Goal: Task Accomplishment & Management: Manage account settings

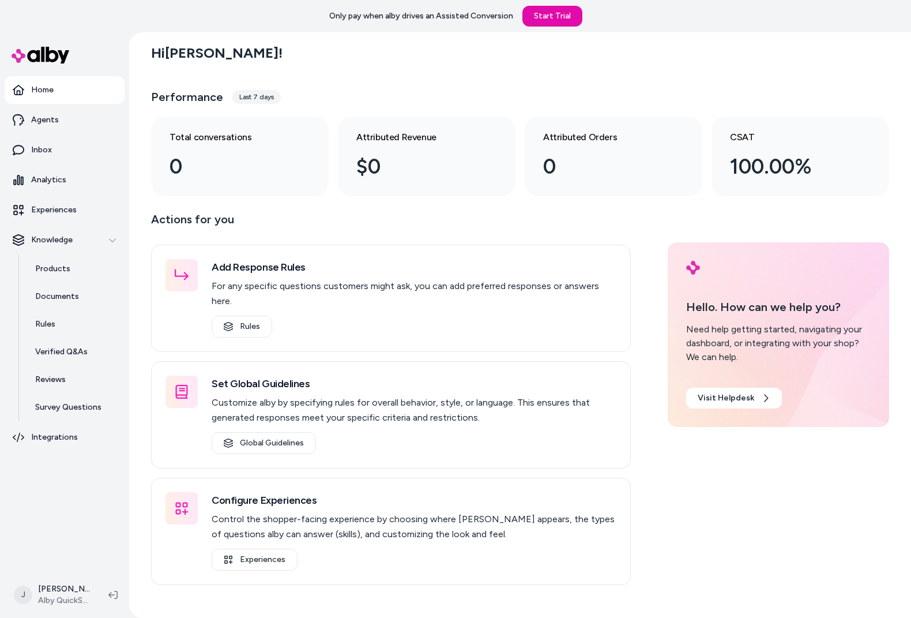
click at [142, 259] on div "Hi Jackie ! Performance Last 7 days Total conversations 0 Attributed Revenue $0…" at bounding box center [520, 324] width 782 height 585
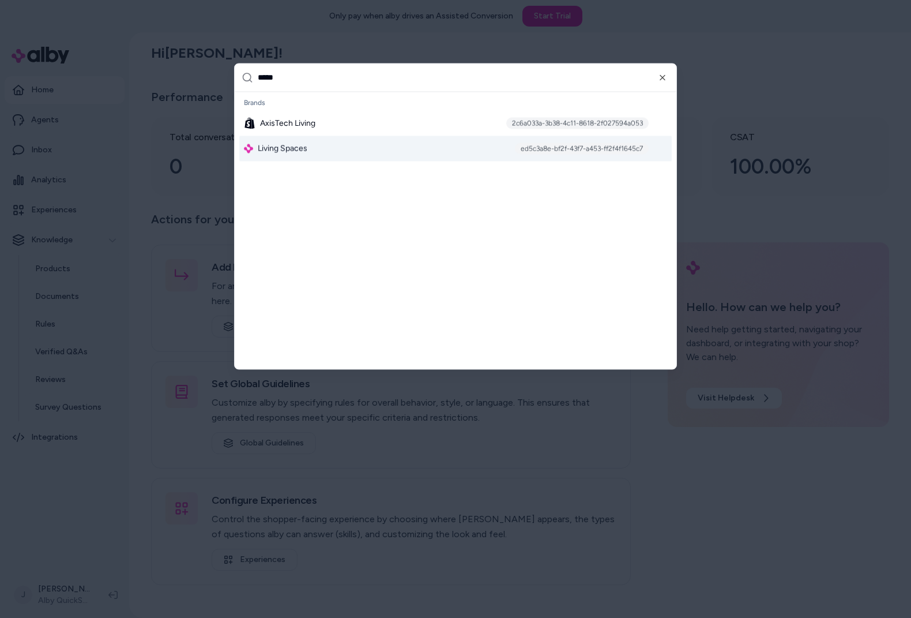
type input "*****"
click at [277, 150] on span "Living Spaces" at bounding box center [283, 148] width 50 height 12
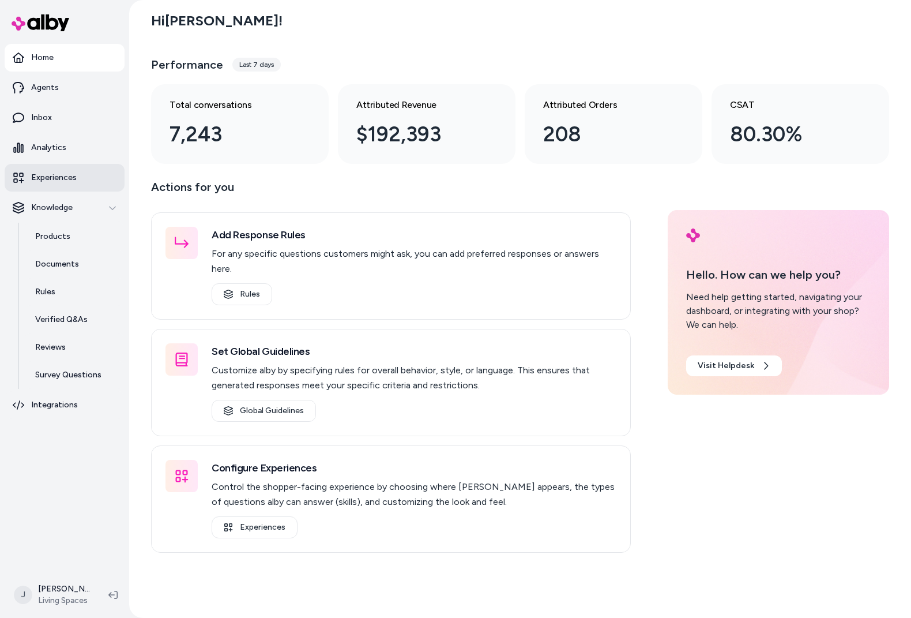
click at [69, 174] on p "Experiences" at bounding box center [54, 178] width 46 height 12
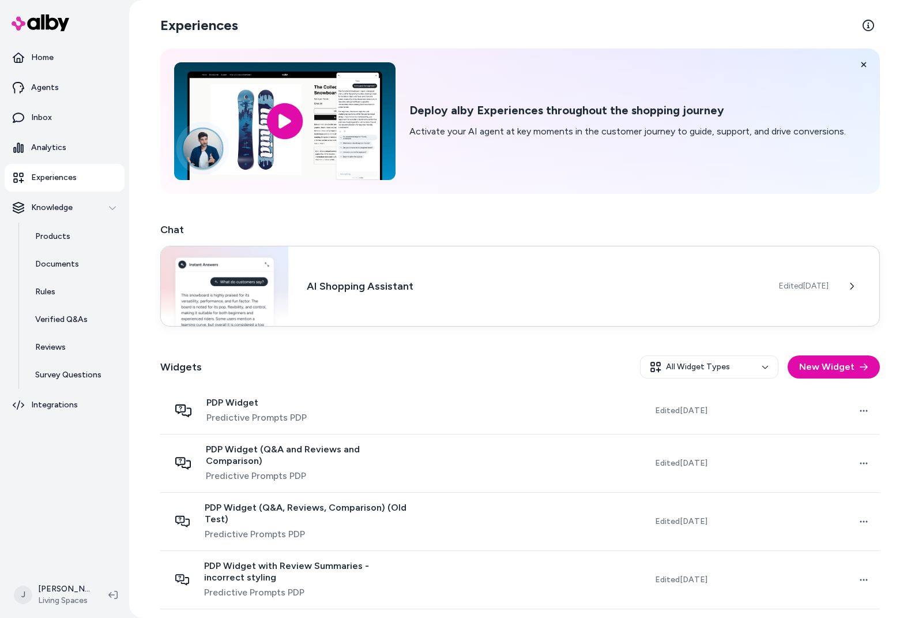
click at [671, 315] on div "AI Shopping Assistant Edited Aug 15, 2025" at bounding box center [520, 286] width 720 height 81
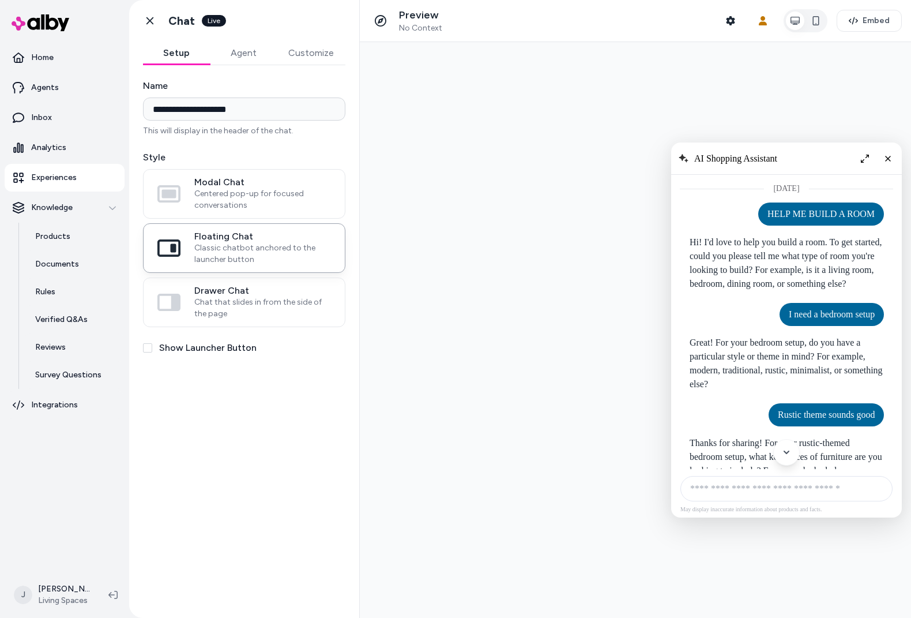
scroll to position [786, 0]
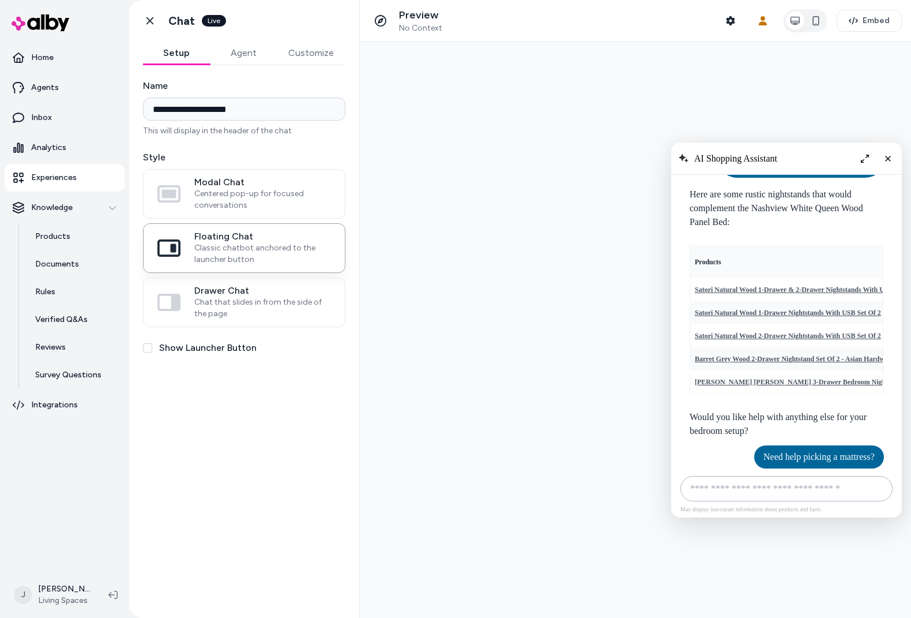
click at [806, 499] on input "AI Shopping Assistant" at bounding box center [786, 488] width 212 height 25
type input "**********"
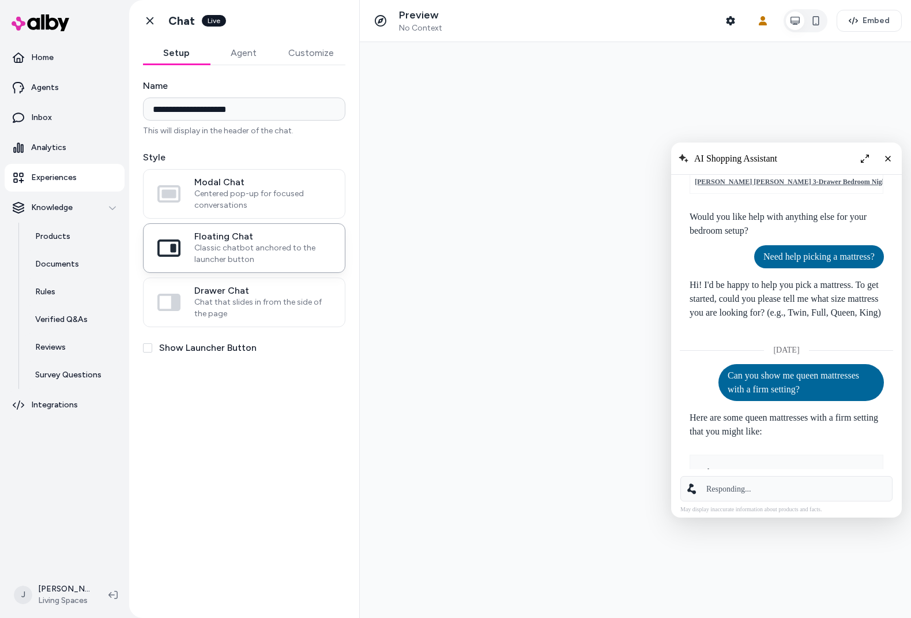
scroll to position [1009, 0]
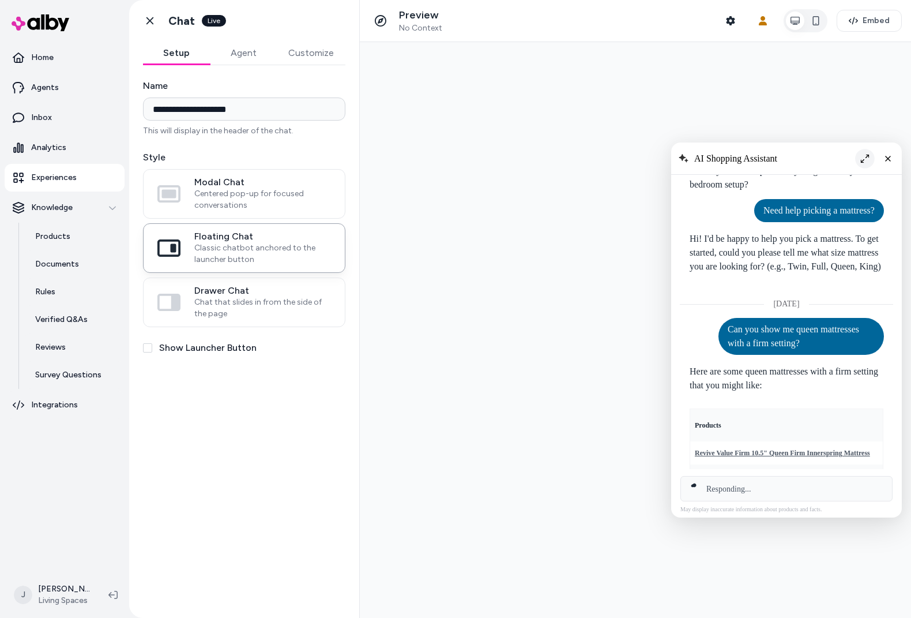
click at [869, 159] on button "Expand chat" at bounding box center [865, 159] width 20 height 20
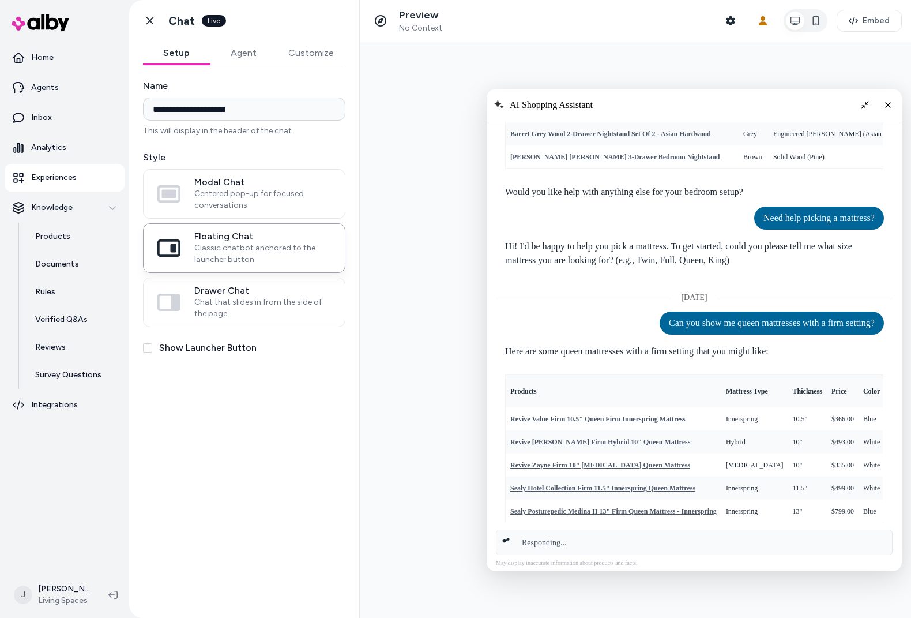
scroll to position [800, 0]
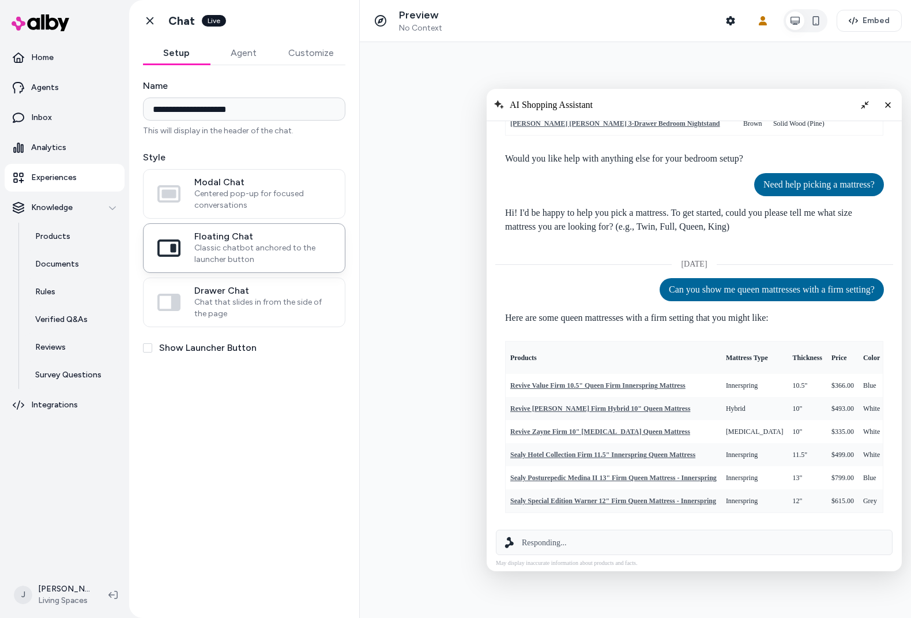
drag, startPoint x: 678, startPoint y: 289, endPoint x: 899, endPoint y: 281, distance: 221.6
click at [893, 281] on div "AI Shopping Assistant" at bounding box center [694, 400] width 398 height 244
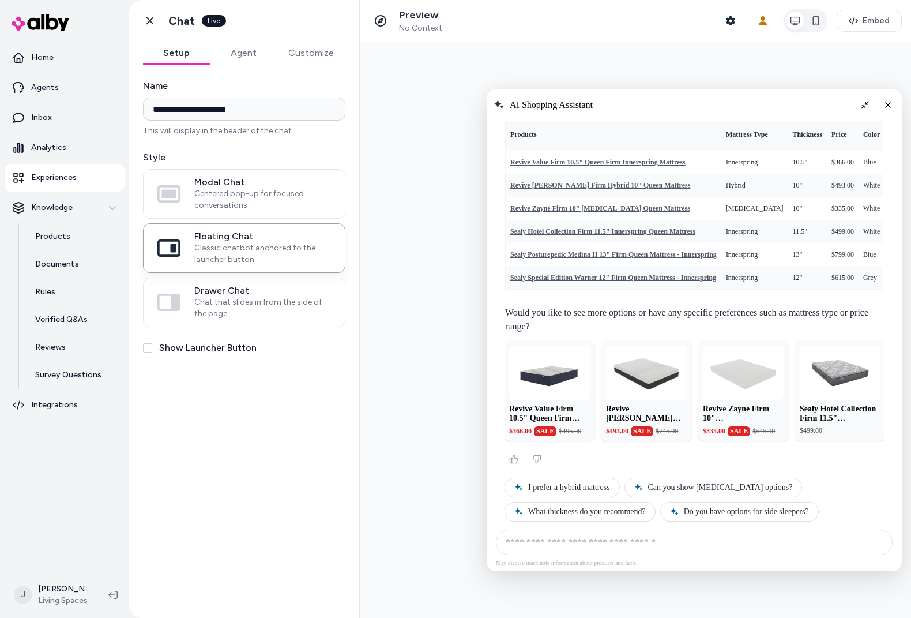
scroll to position [1040, 0]
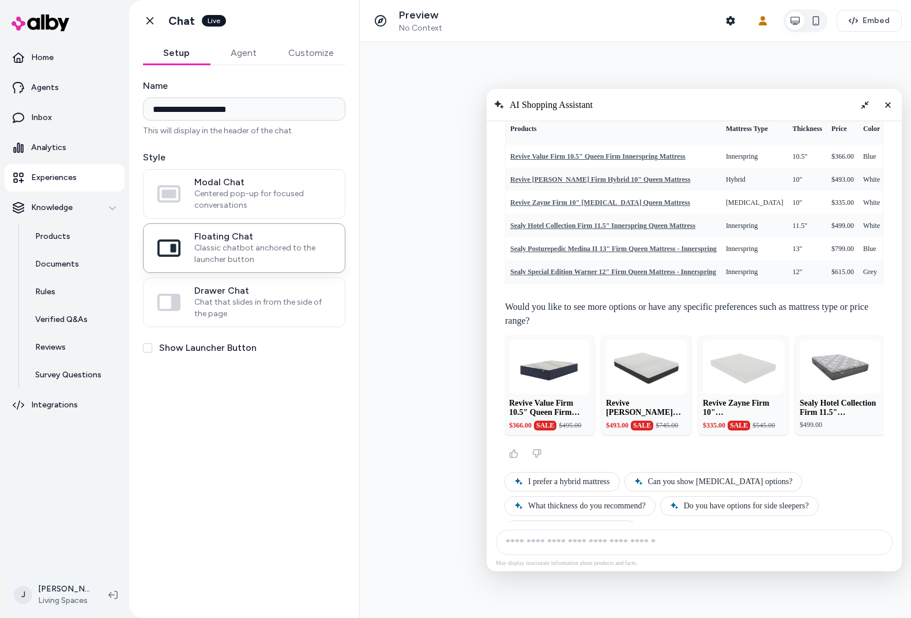
click at [49, 598] on html "**********" at bounding box center [455, 309] width 911 height 618
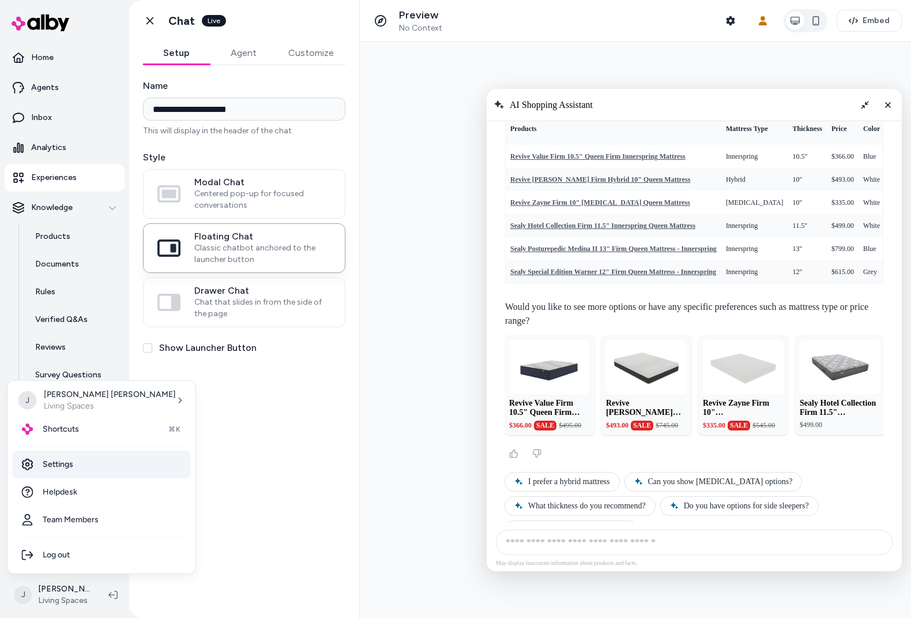
click at [61, 463] on link "Settings" at bounding box center [102, 464] width 178 height 28
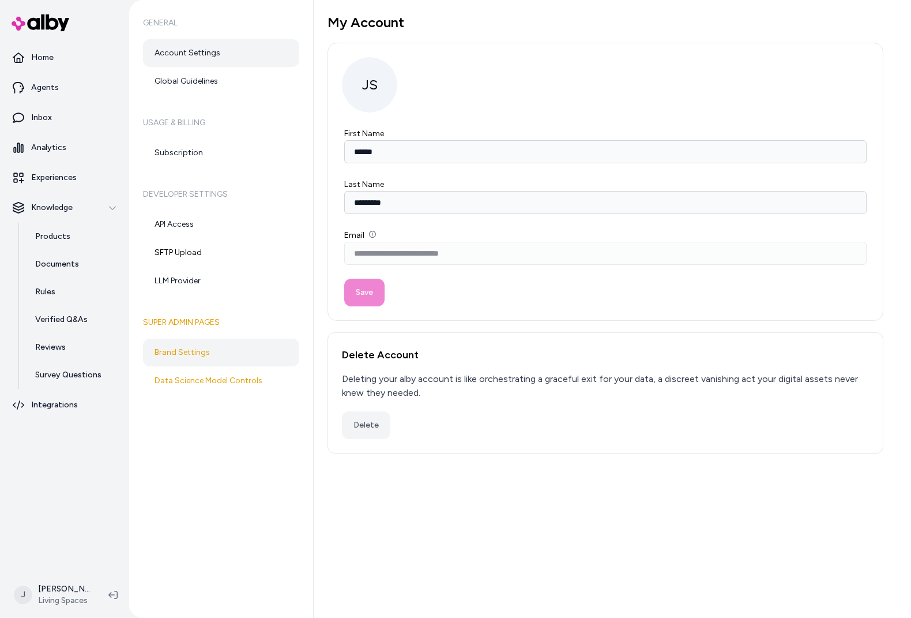
click at [205, 344] on link "Brand Settings" at bounding box center [221, 352] width 156 height 28
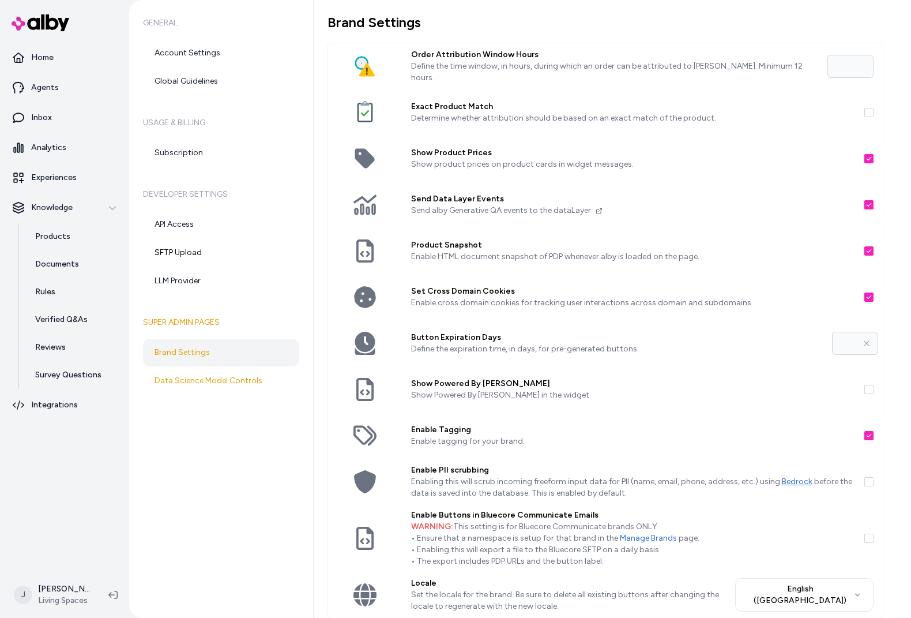
click at [872, 157] on button "Show Product Prices" at bounding box center [868, 158] width 9 height 9
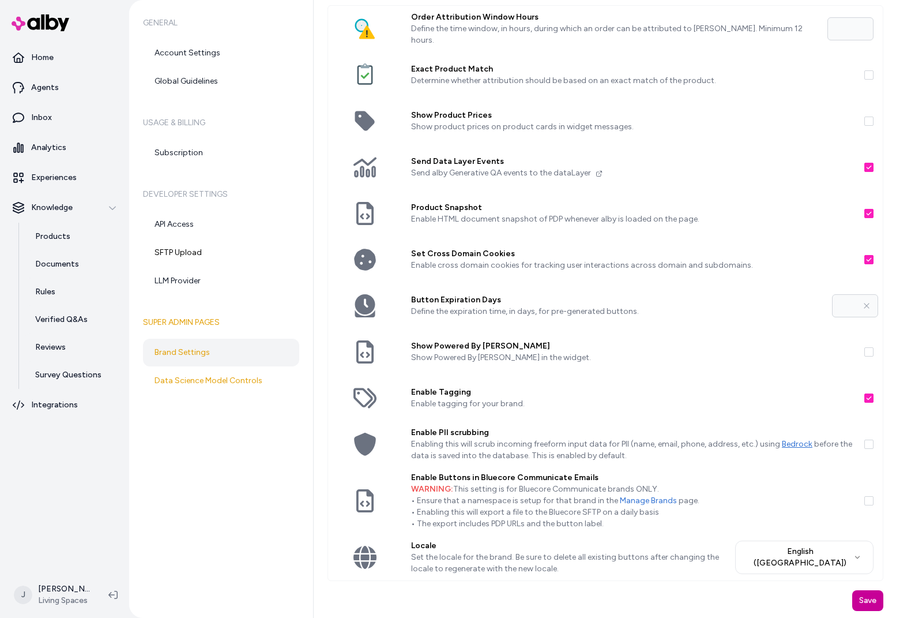
click at [868, 596] on button "Save" at bounding box center [867, 600] width 31 height 21
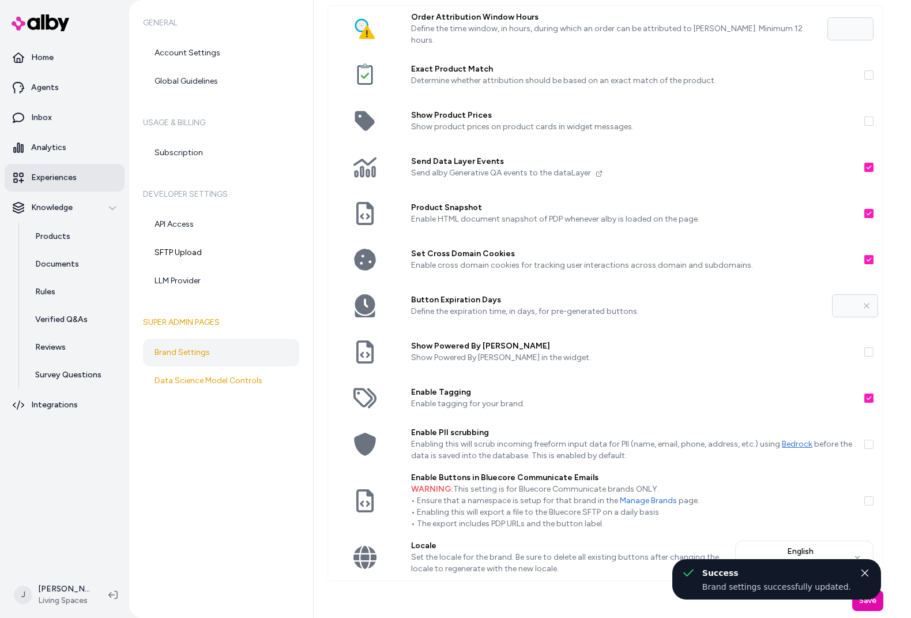
click at [63, 175] on p "Experiences" at bounding box center [54, 178] width 46 height 12
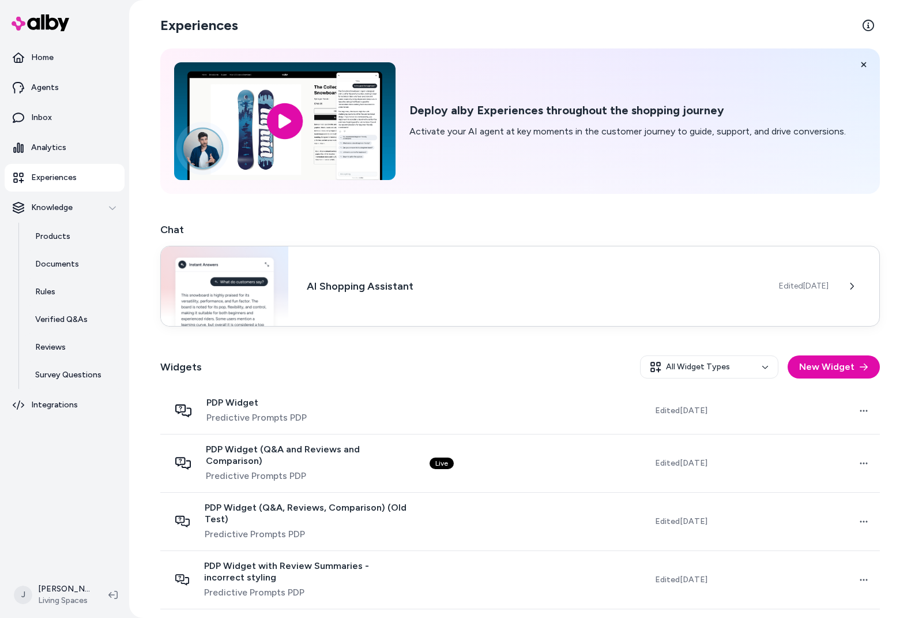
click at [697, 272] on div "AI Shopping Assistant Edited Aug 15, 2025" at bounding box center [520, 286] width 720 height 81
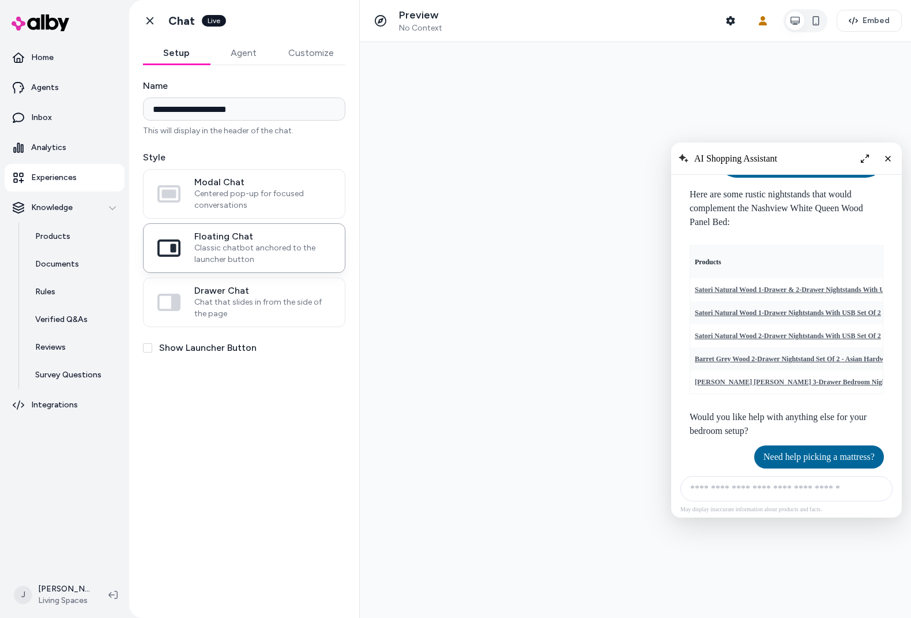
click at [861, 160] on icon "Expand chat" at bounding box center [865, 159] width 8 height 8
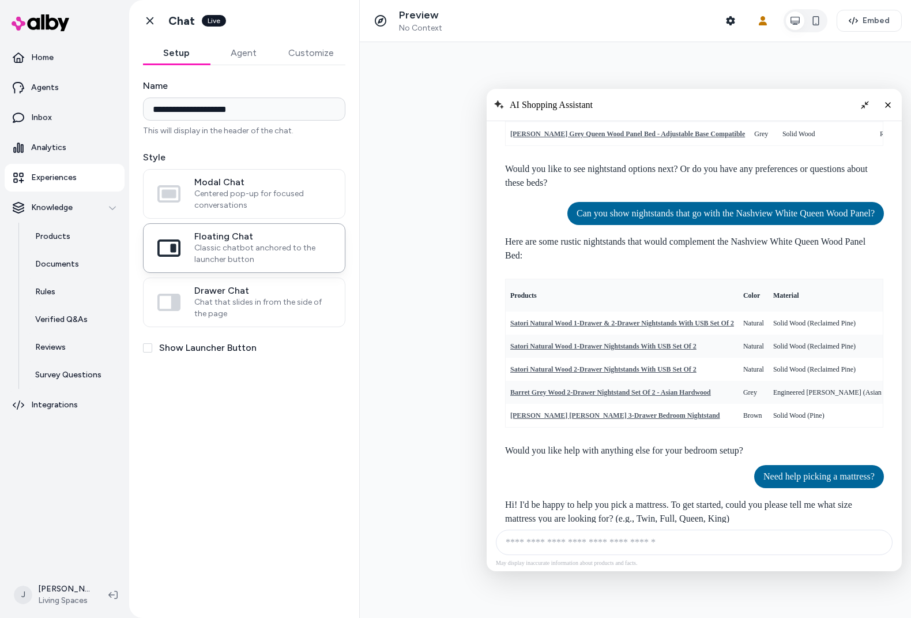
scroll to position [514, 0]
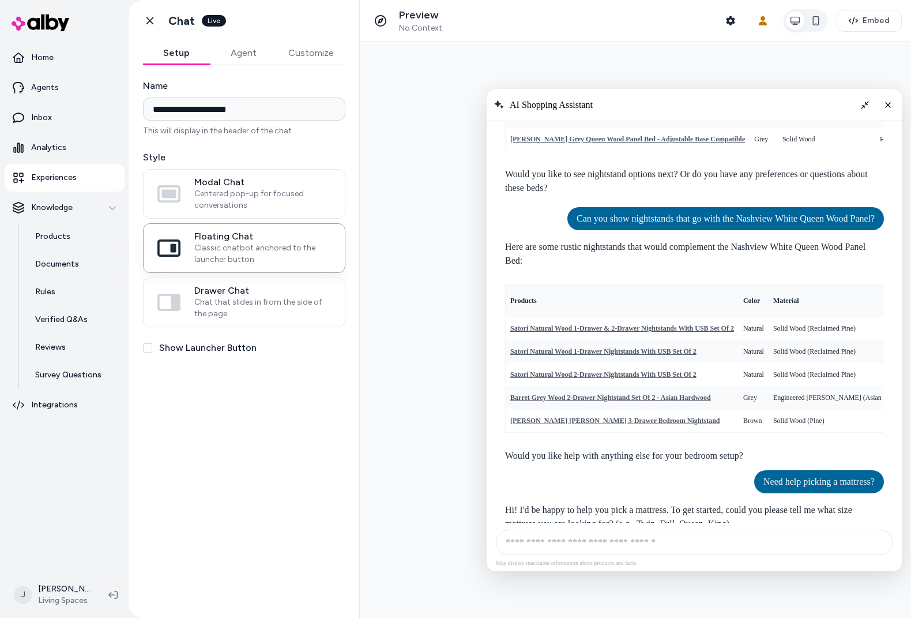
click at [667, 546] on input "AI Shopping Assistant" at bounding box center [694, 541] width 397 height 25
type input "**********"
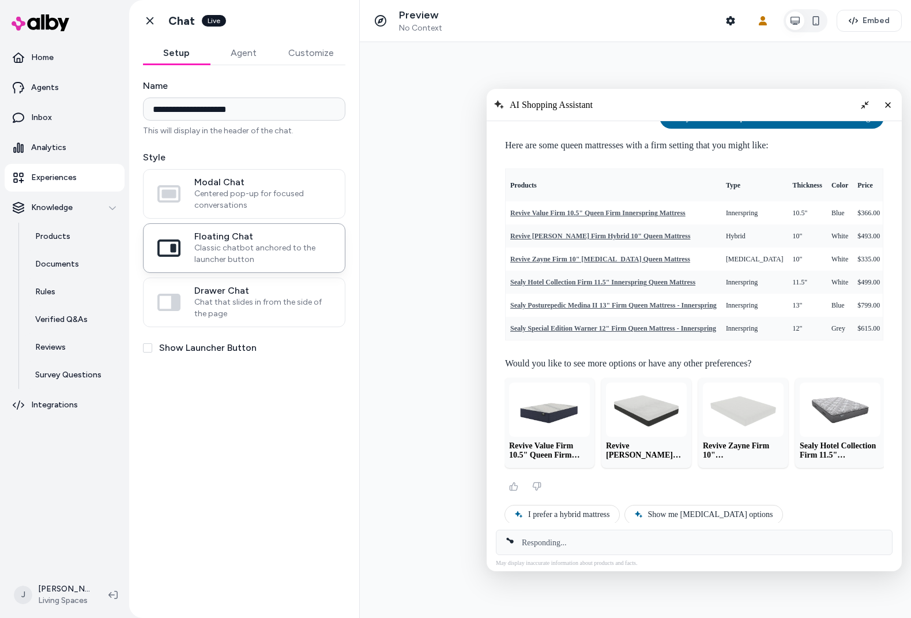
scroll to position [1031, 0]
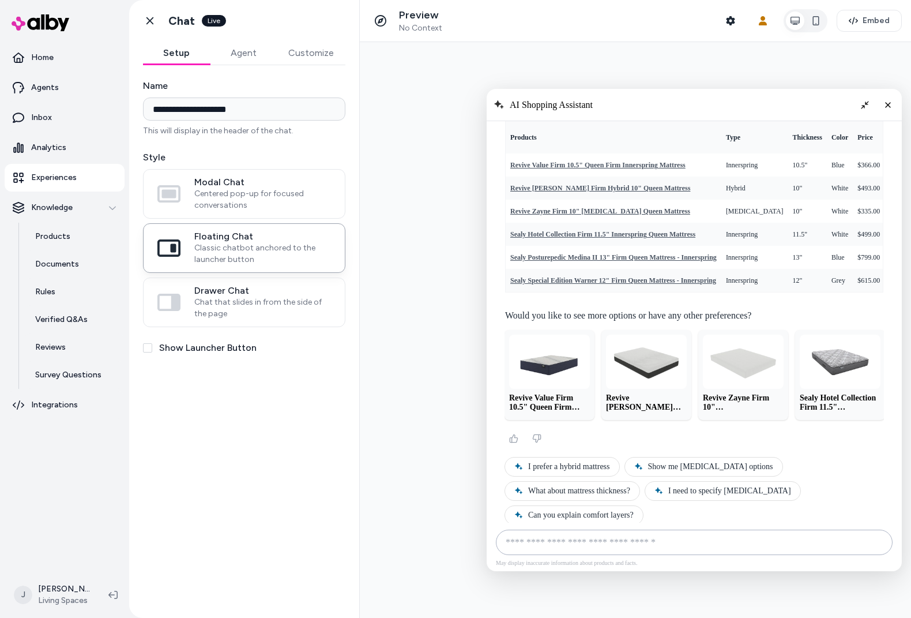
click at [565, 532] on input "AI Shopping Assistant" at bounding box center [694, 541] width 397 height 25
type input "**********"
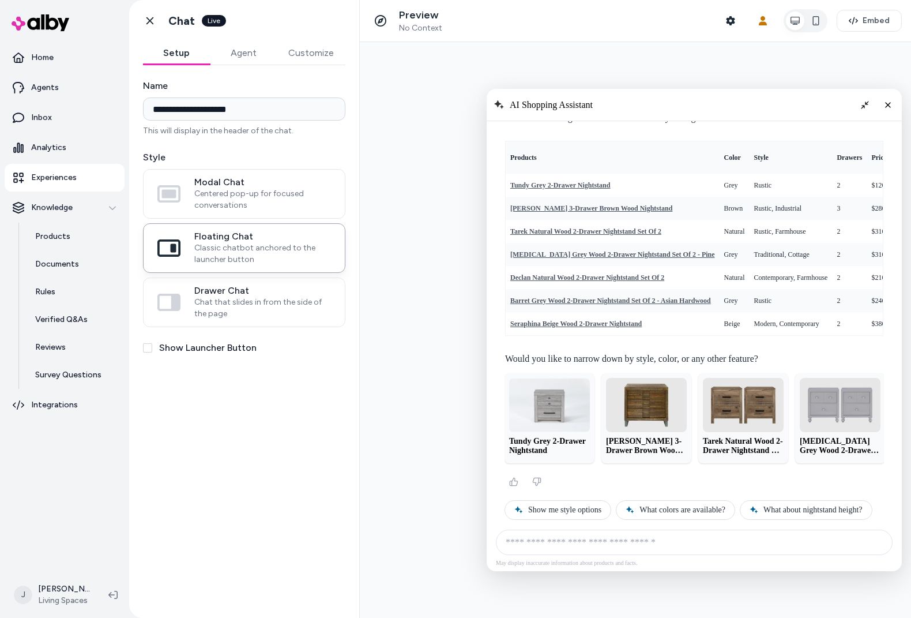
scroll to position [1430, 0]
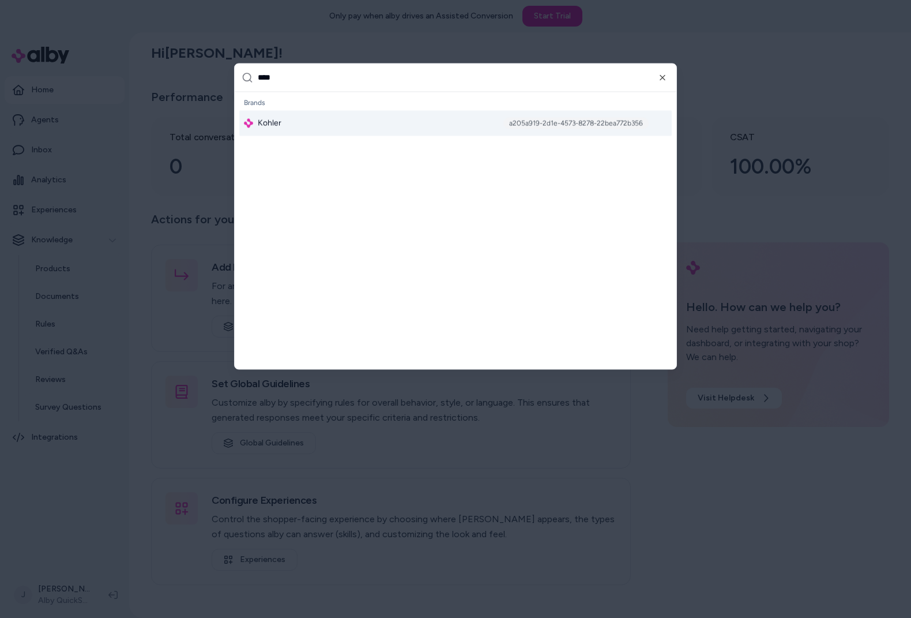
type input "****"
click at [327, 125] on div "Kohler a205a919-2d1e-4573-8278-22bea772b356" at bounding box center [455, 122] width 432 height 25
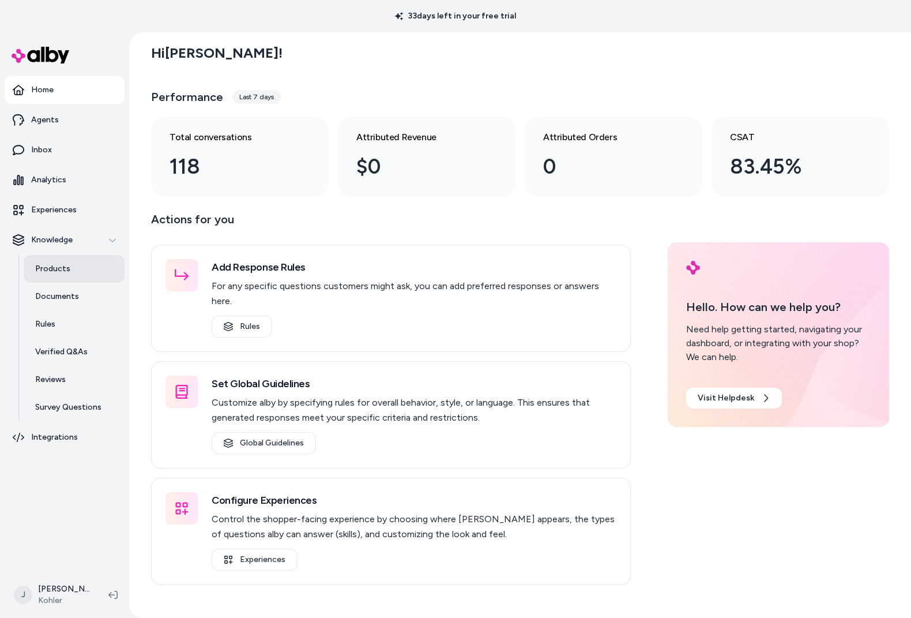
click at [59, 268] on p "Products" at bounding box center [52, 269] width 35 height 12
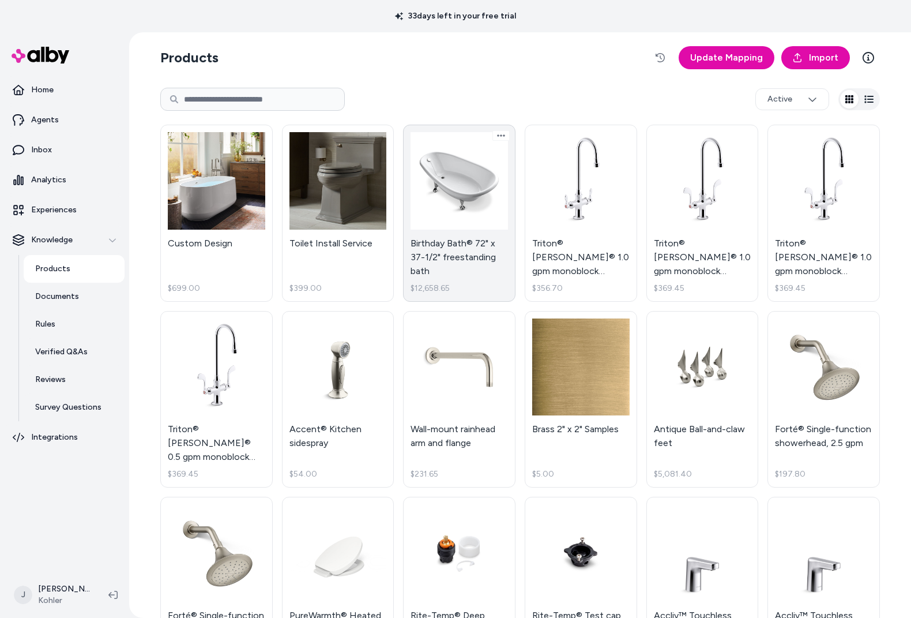
click at [428, 192] on link "Birthday Bath® 72" x 37-1/2" freestanding bath $12,658.65" at bounding box center [459, 213] width 112 height 177
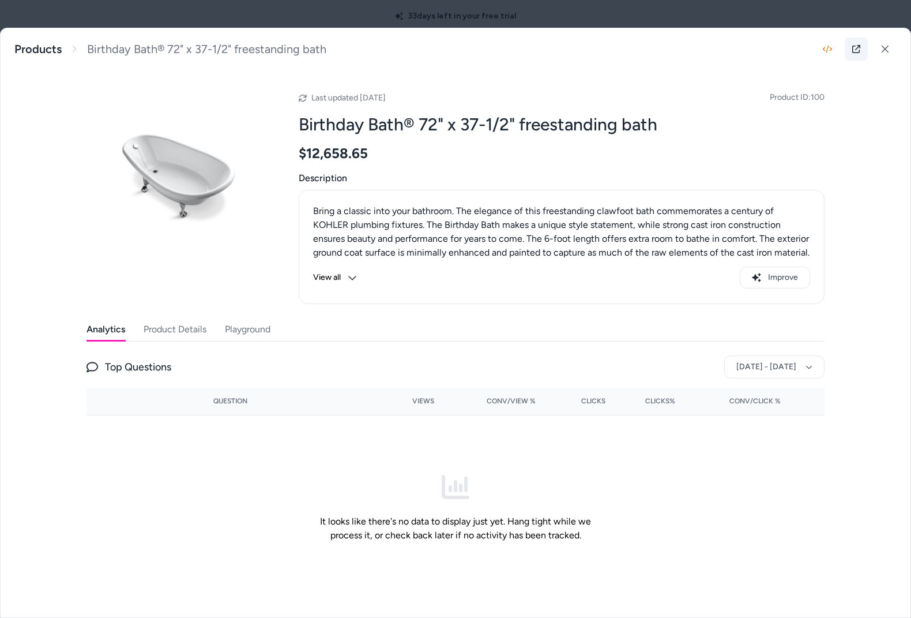
click at [850, 48] on link at bounding box center [856, 48] width 23 height 23
click at [884, 52] on icon at bounding box center [885, 49] width 8 height 8
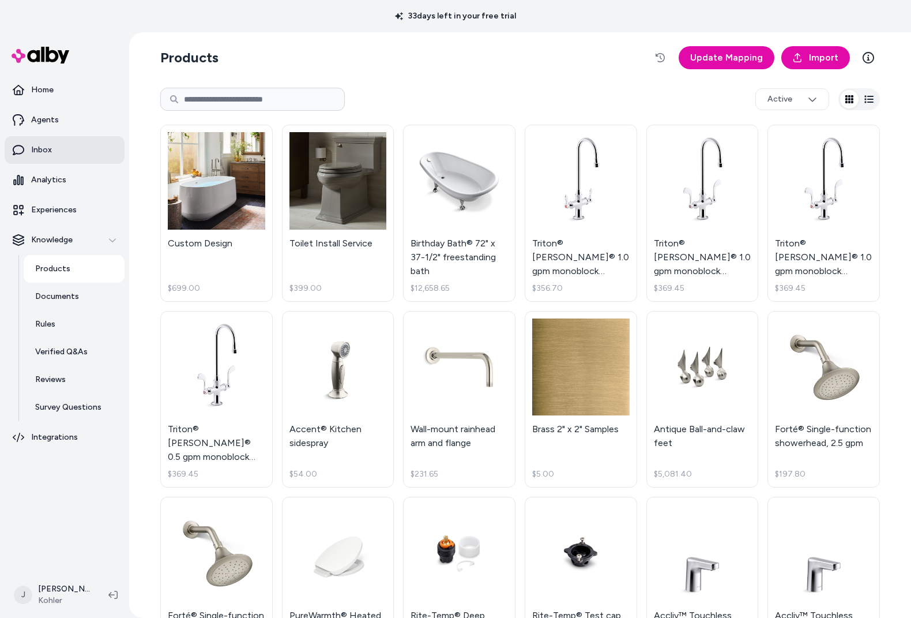
click at [35, 152] on p "Inbox" at bounding box center [41, 150] width 21 height 12
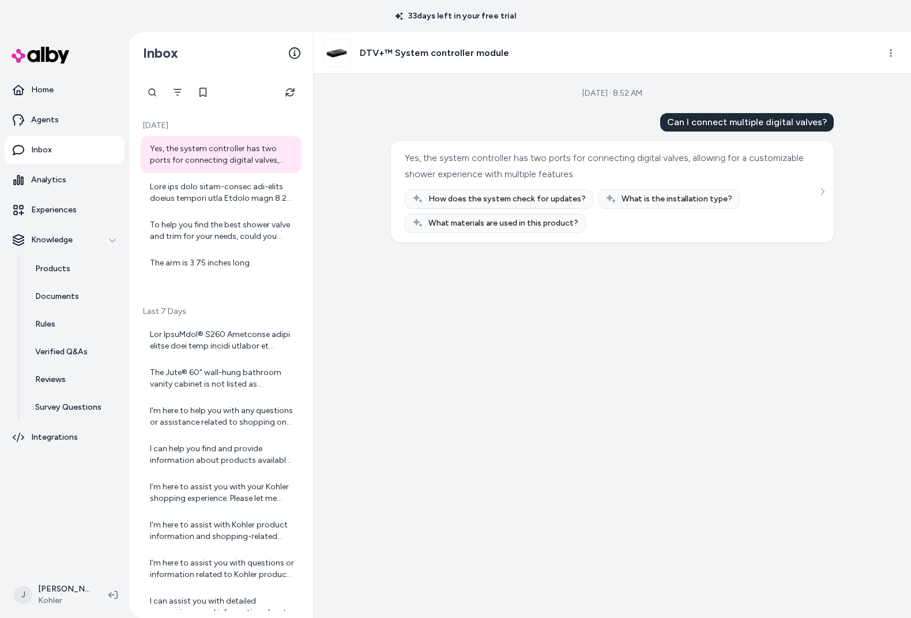
click at [204, 148] on div "Yes, the system controller has two ports for connecting digital valves, allowin…" at bounding box center [222, 154] width 145 height 23
click at [195, 193] on div at bounding box center [222, 192] width 145 height 23
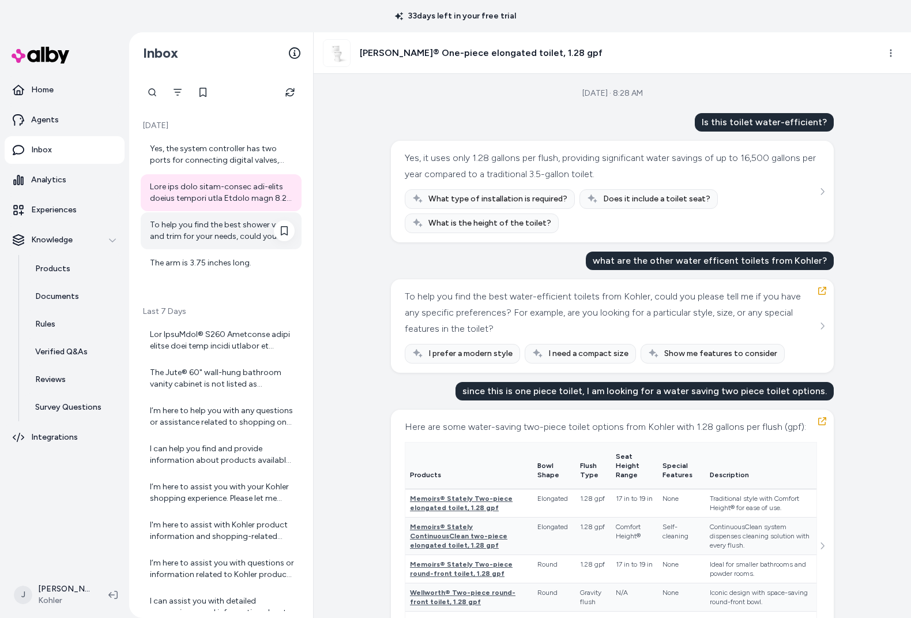
click at [191, 227] on div "To help you find the best shower valve and trim for your needs, could you pleas…" at bounding box center [222, 230] width 145 height 23
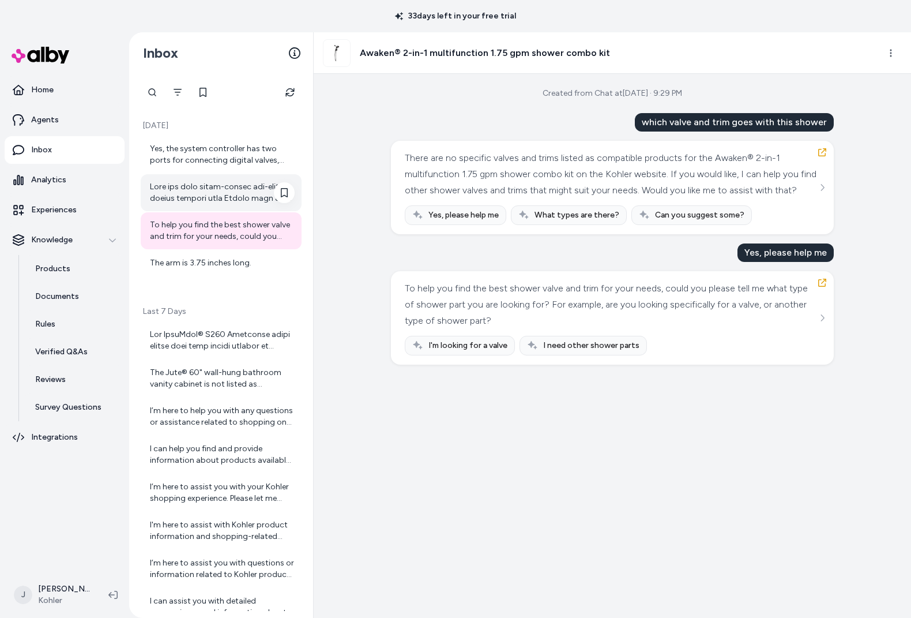
click at [197, 183] on div at bounding box center [222, 192] width 145 height 23
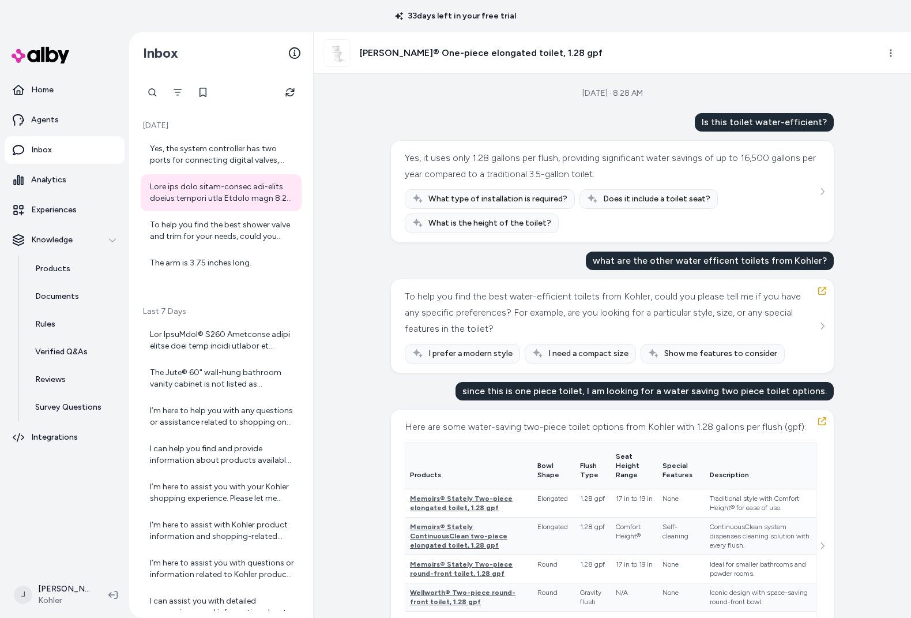
drag, startPoint x: 332, startPoint y: 57, endPoint x: 441, endPoint y: 56, distance: 109.6
click at [333, 57] on img at bounding box center [336, 53] width 27 height 27
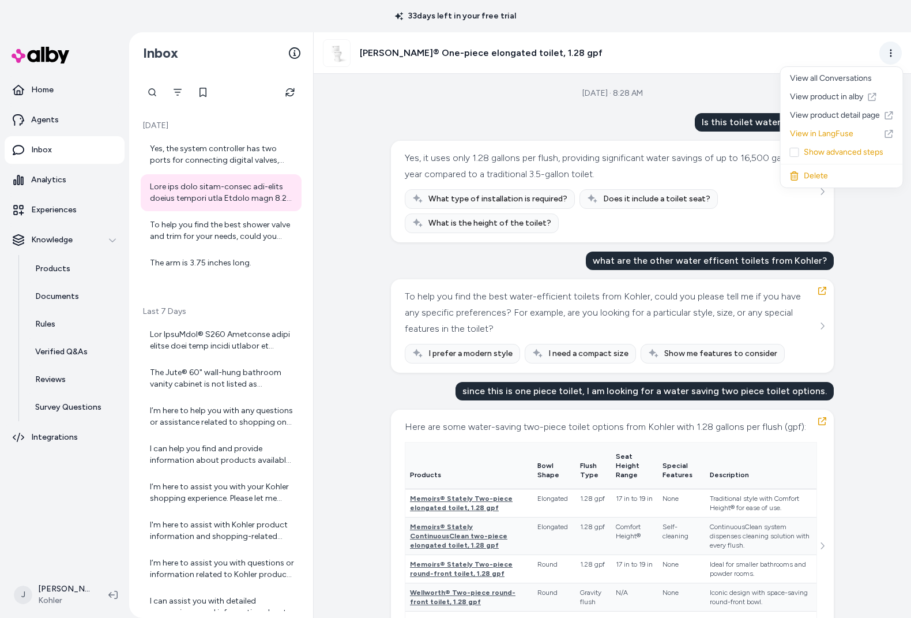
click at [891, 53] on html "33 days left in your free trial Home Agents Inbox Analytics Experiences Knowled…" at bounding box center [455, 309] width 911 height 618
click at [839, 114] on link "View product detail page" at bounding box center [839, 115] width 122 height 18
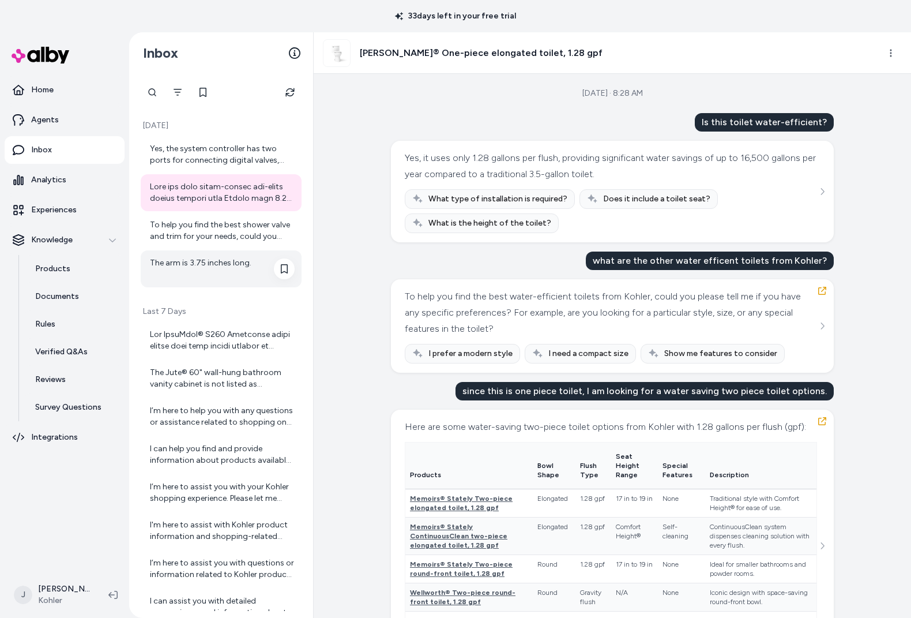
click at [185, 260] on div "The arm is 3.75 inches long." at bounding box center [222, 268] width 145 height 23
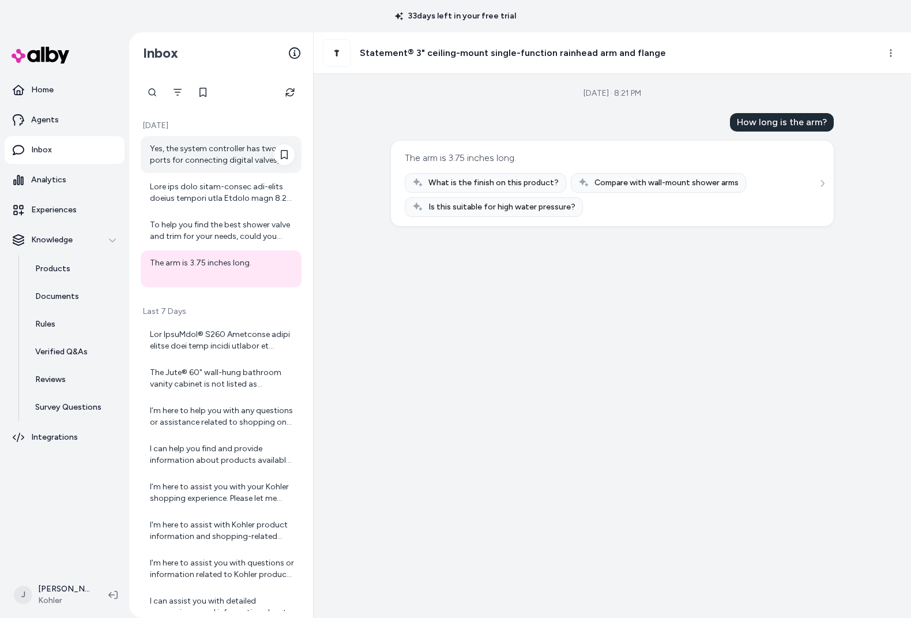
click at [181, 155] on div "Yes, the system controller has two ports for connecting digital valves, allowin…" at bounding box center [222, 154] width 145 height 23
